Goal: Task Accomplishment & Management: Manage account settings

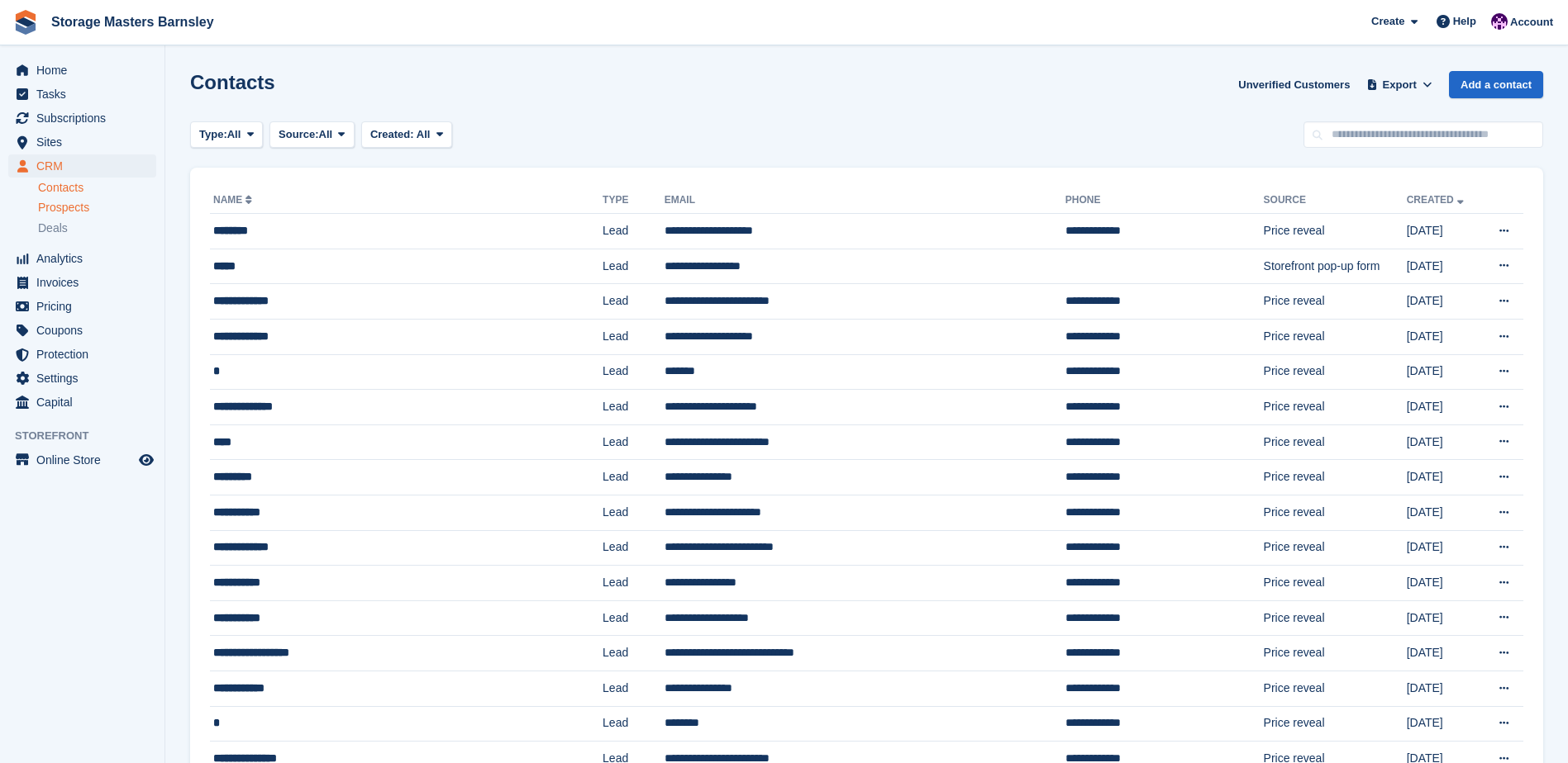
click at [94, 212] on div "Prospects" at bounding box center [96, 208] width 118 height 16
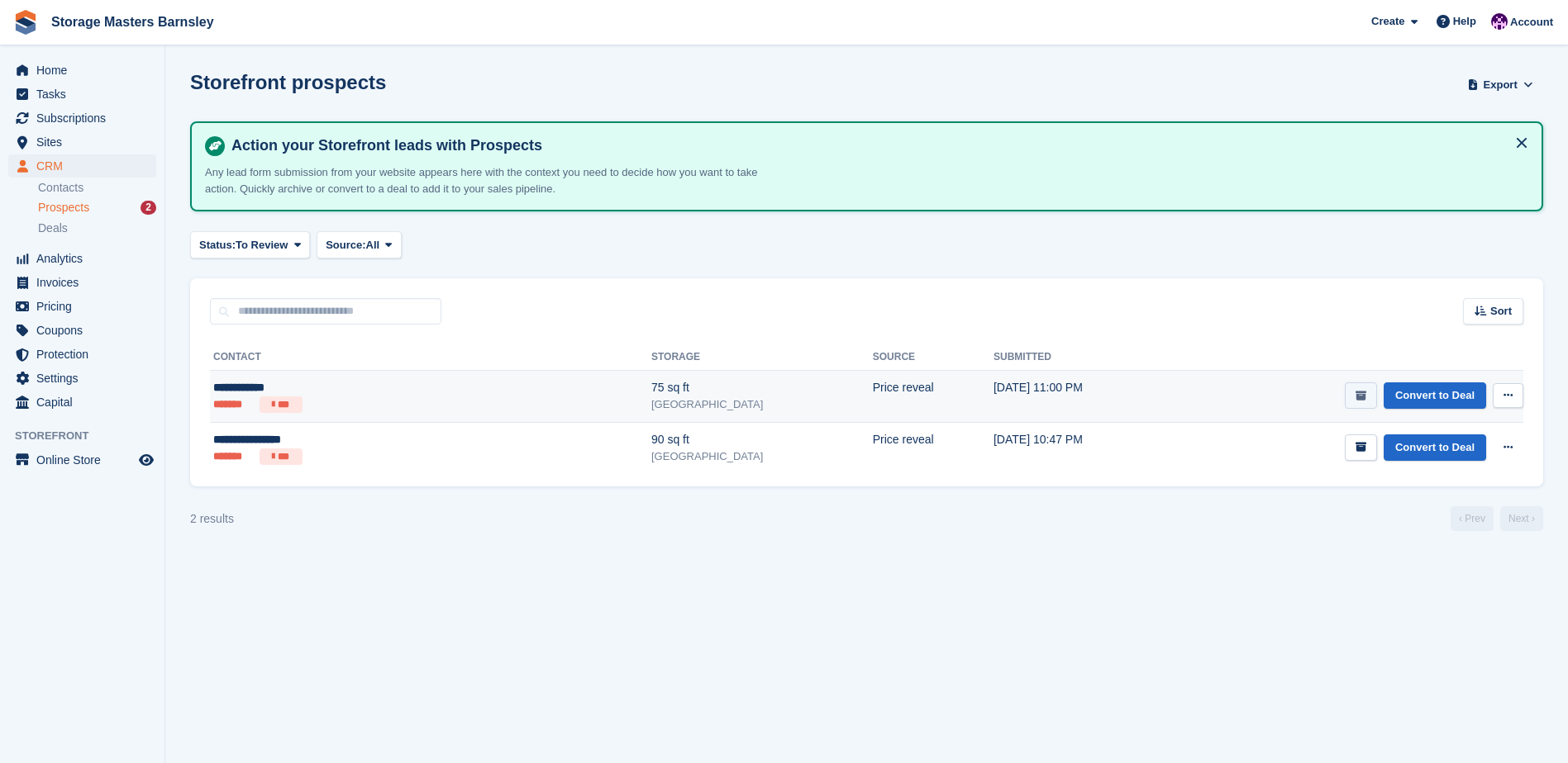
click at [1366, 393] on icon "submit" at bounding box center [1360, 396] width 11 height 11
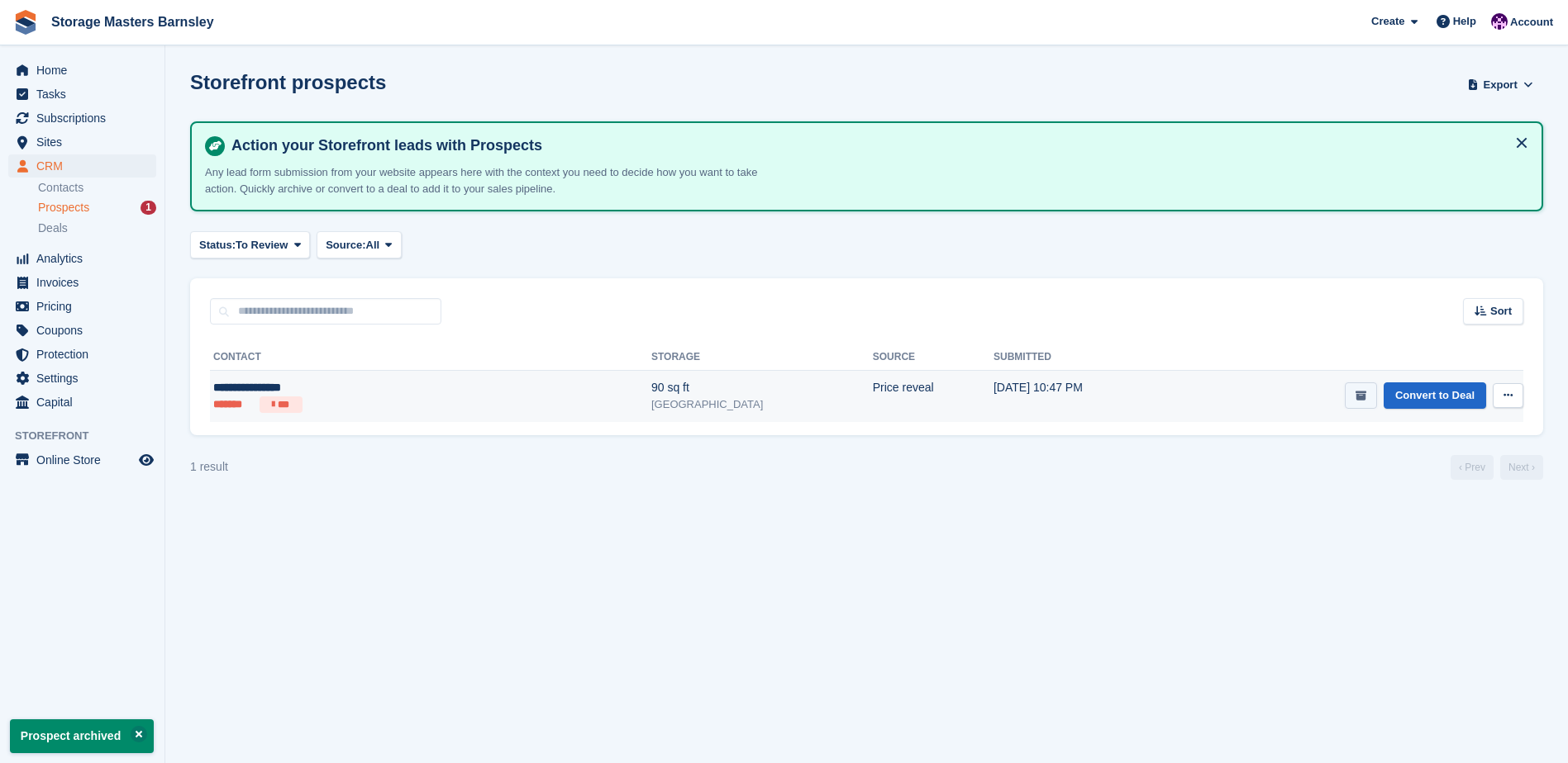
click at [1362, 392] on icon "submit" at bounding box center [1360, 396] width 11 height 11
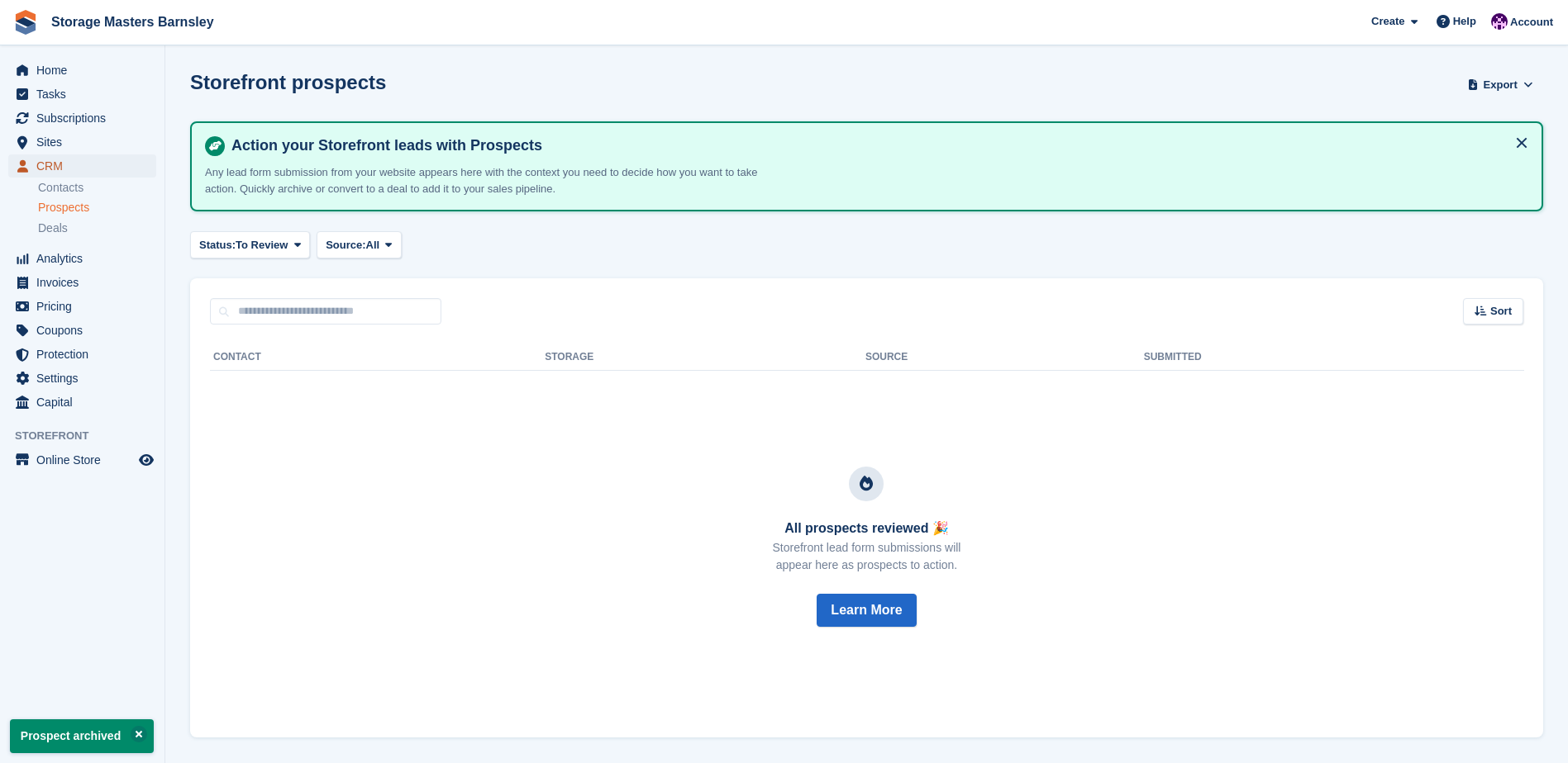
click at [86, 160] on span "CRM" at bounding box center [85, 166] width 99 height 23
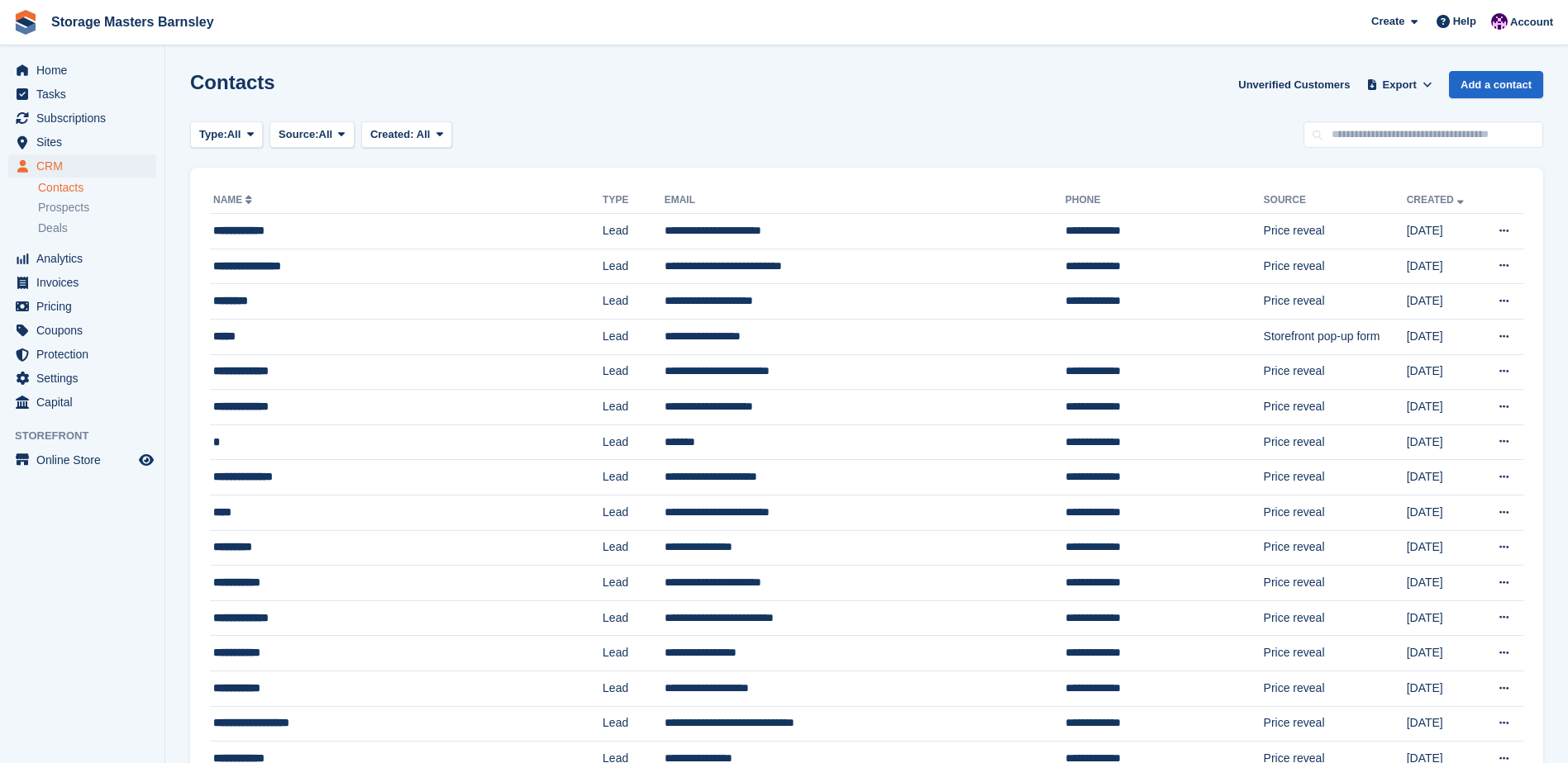
click at [968, 85] on div "Contacts Unverified Customers Export Export Contacts Export a CSV of all Contac…" at bounding box center [866, 95] width 1352 height 47
